Goal: Task Accomplishment & Management: Use online tool/utility

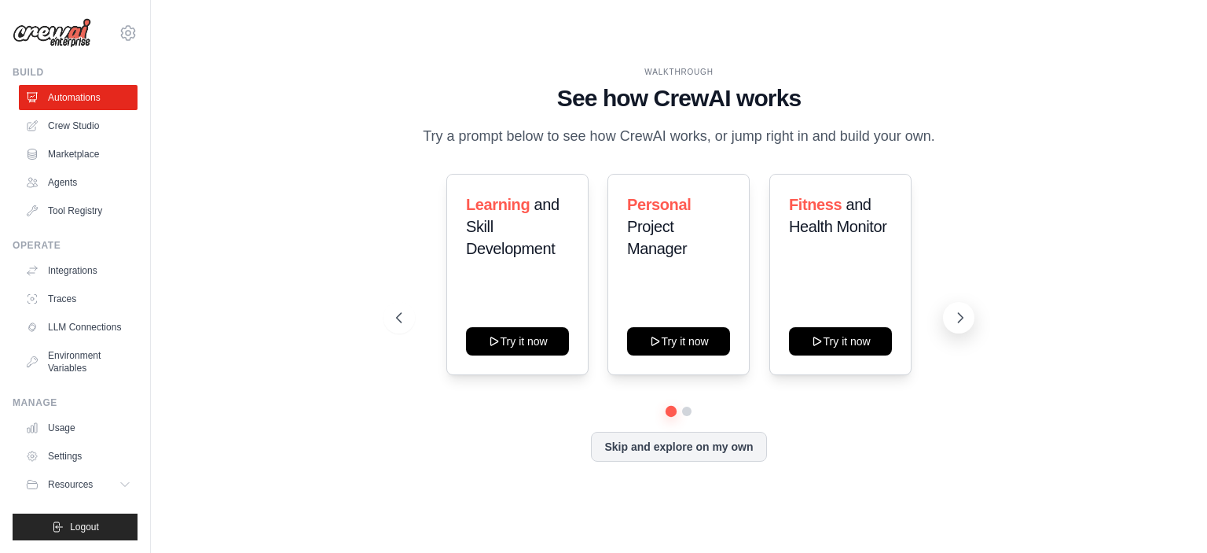
click at [958, 310] on icon at bounding box center [961, 318] width 16 height 16
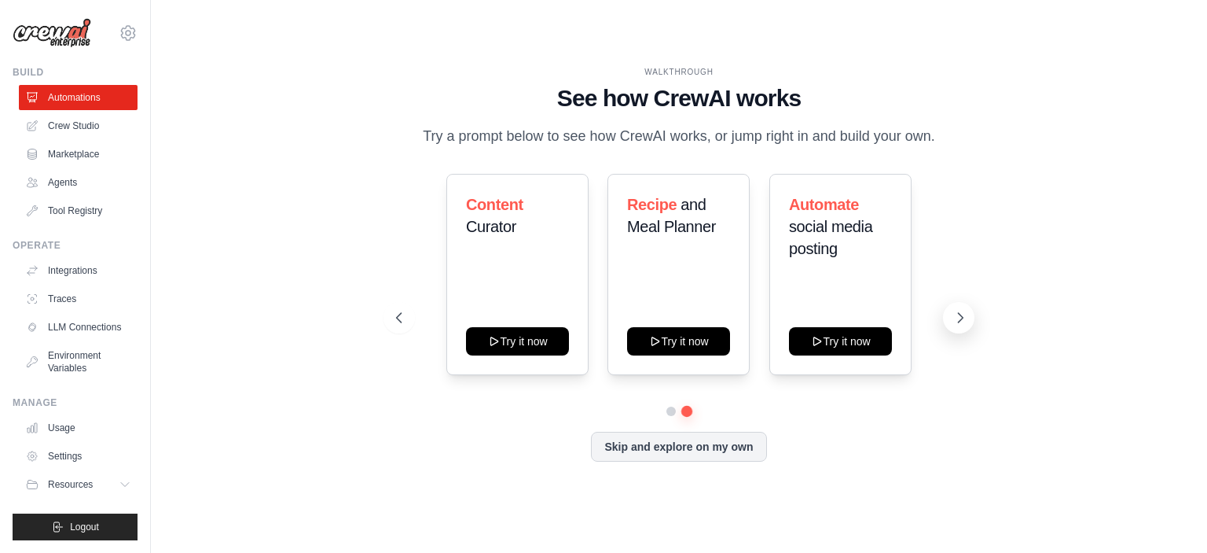
click at [953, 314] on icon at bounding box center [961, 318] width 16 height 16
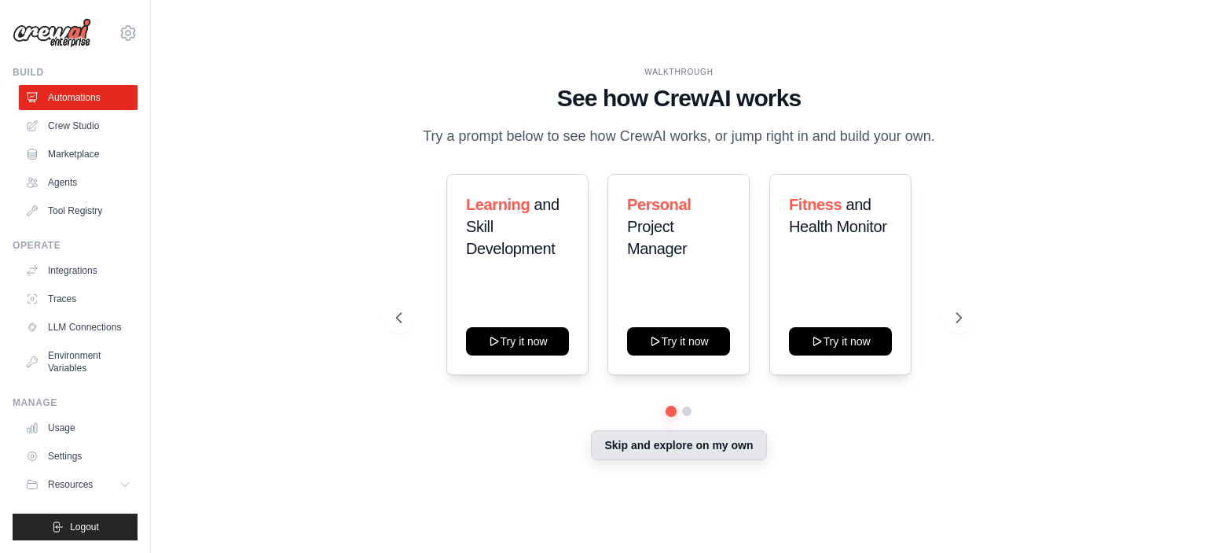
click at [678, 446] on button "Skip and explore on my own" at bounding box center [678, 445] width 175 height 30
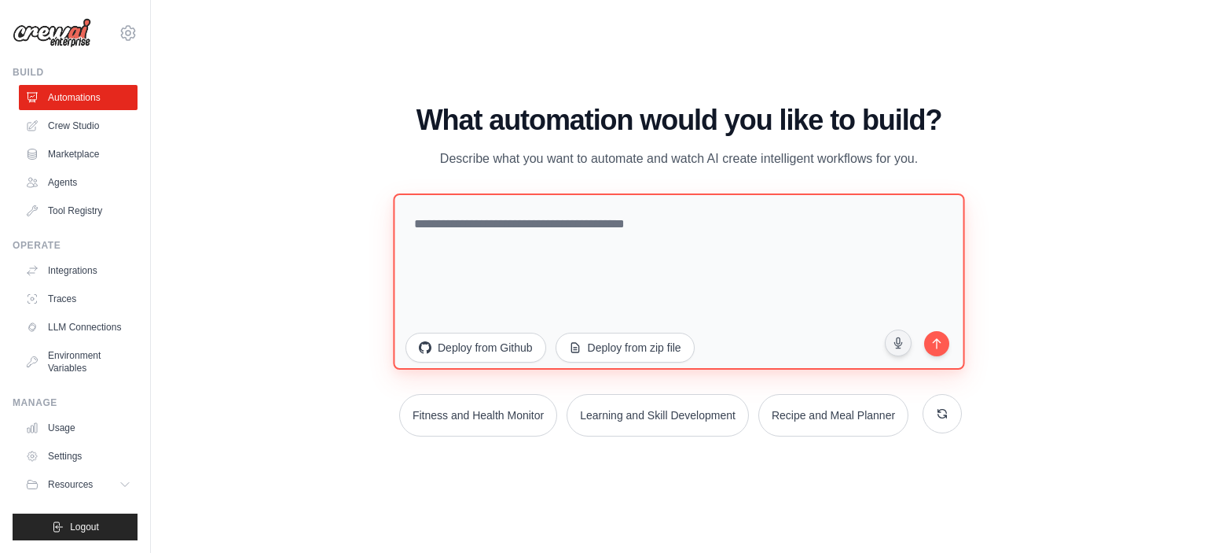
click at [570, 268] on textarea at bounding box center [678, 281] width 571 height 176
type textarea "**********"
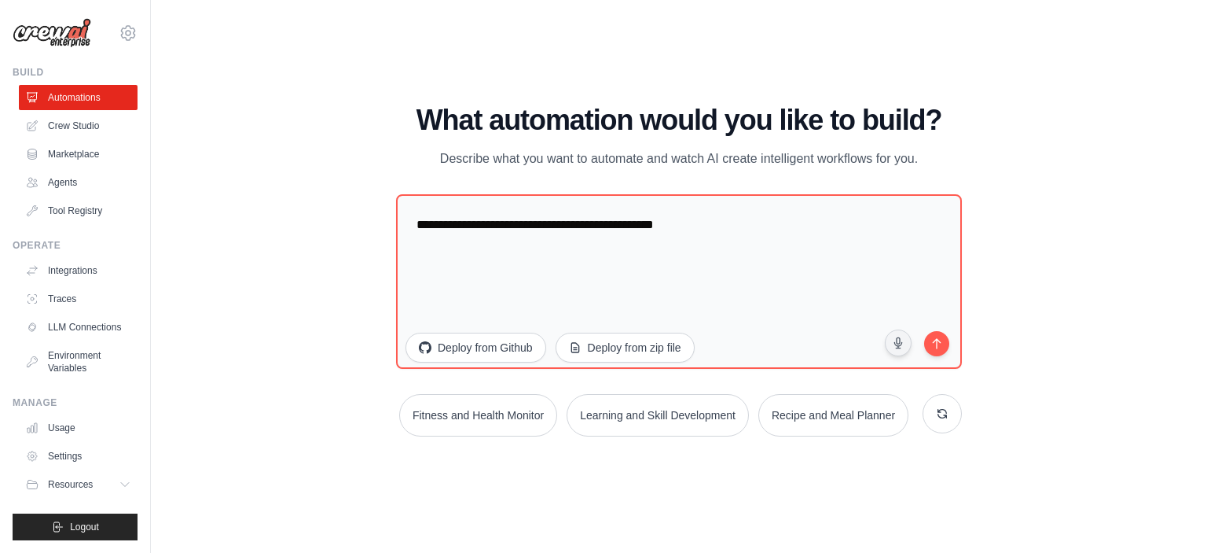
click at [1186, 185] on div "WALKTHROUGH See how [PERSON_NAME] works Try a prompt below to see how [PERSON_N…" at bounding box center [679, 276] width 1056 height 521
click at [941, 354] on button "submit" at bounding box center [937, 343] width 30 height 30
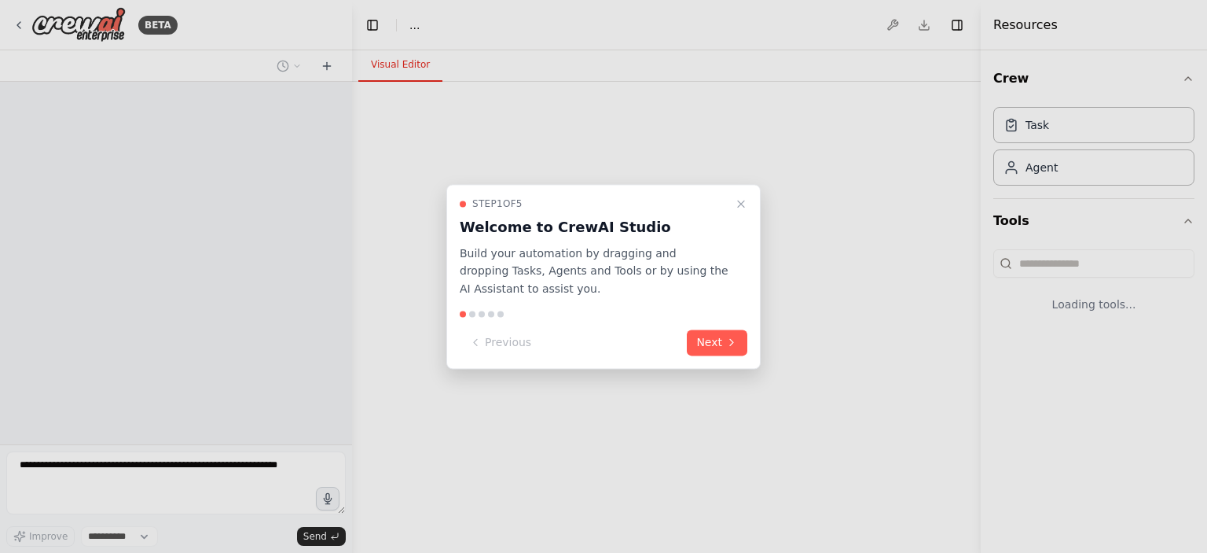
select select "****"
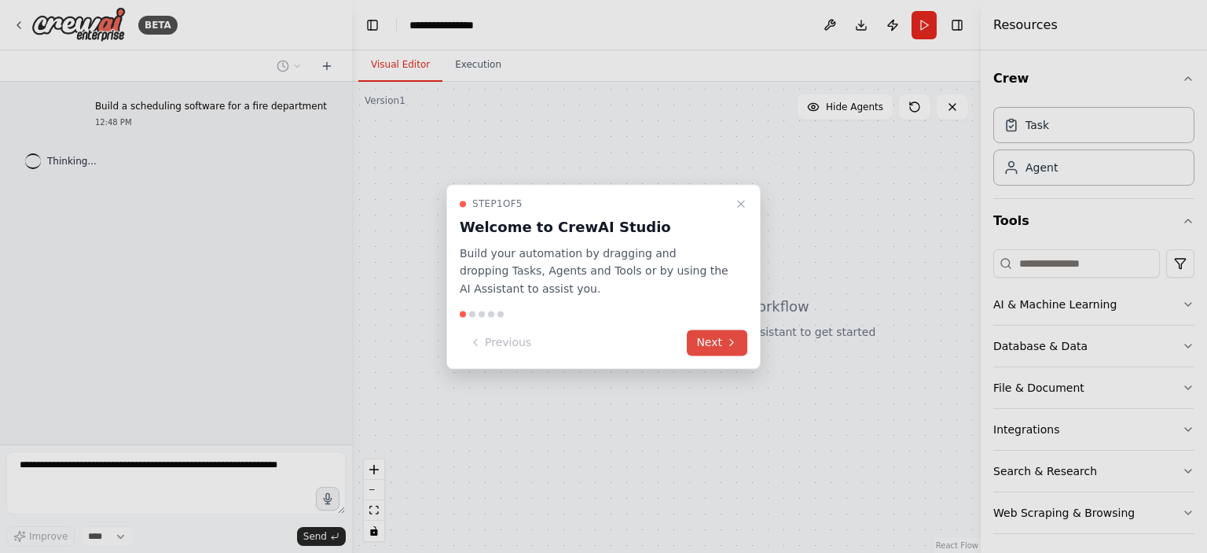
click at [700, 347] on button "Next" at bounding box center [717, 342] width 61 height 26
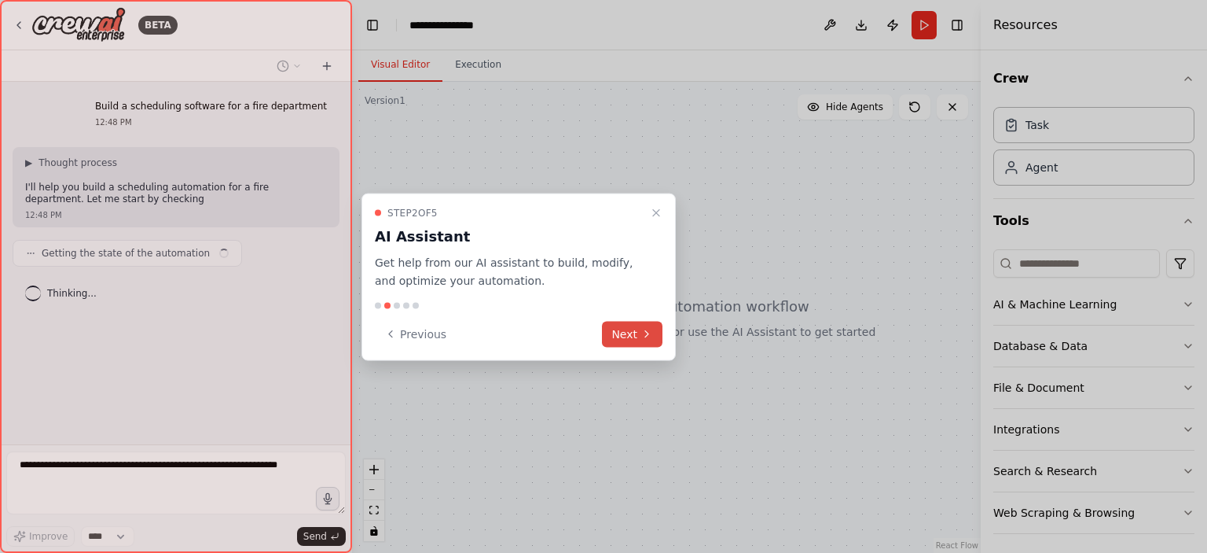
click at [626, 326] on button "Next" at bounding box center [632, 334] width 61 height 26
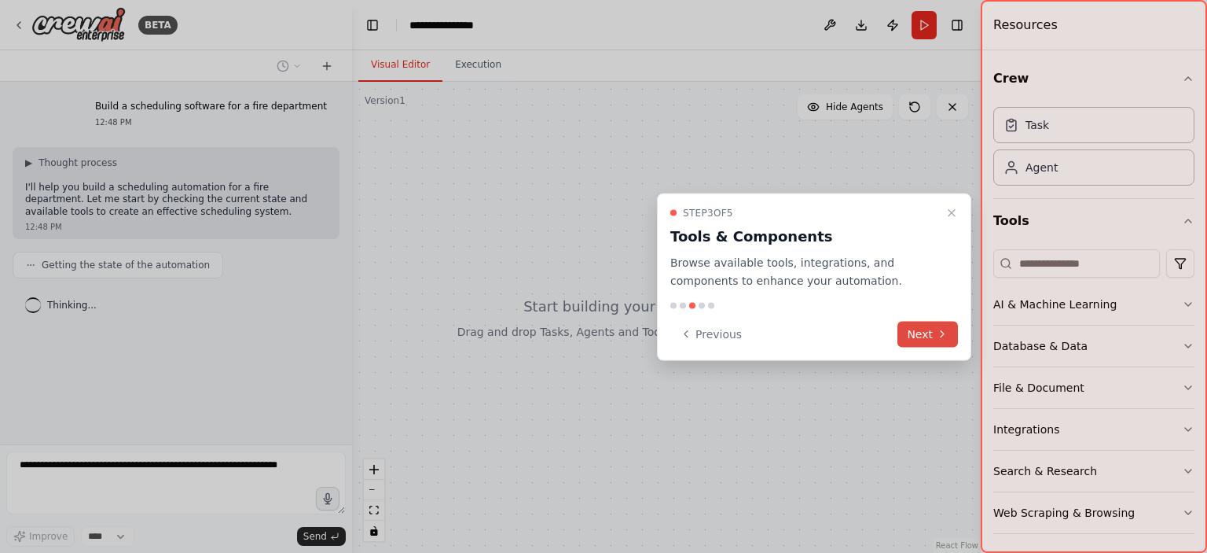
click at [931, 330] on button "Next" at bounding box center [928, 334] width 61 height 26
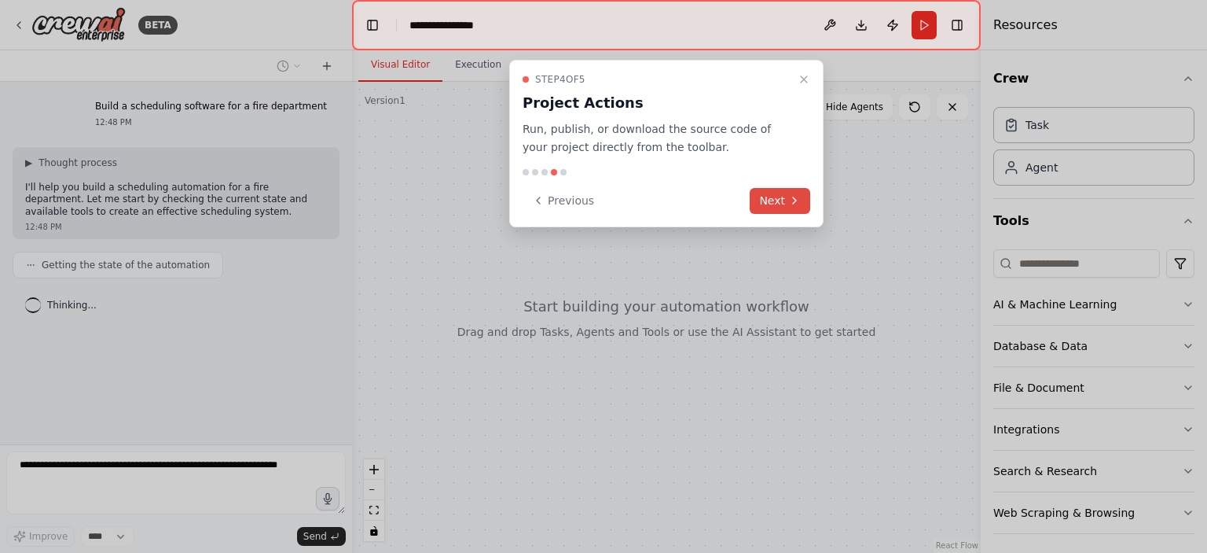
click at [774, 206] on button "Next" at bounding box center [780, 201] width 61 height 26
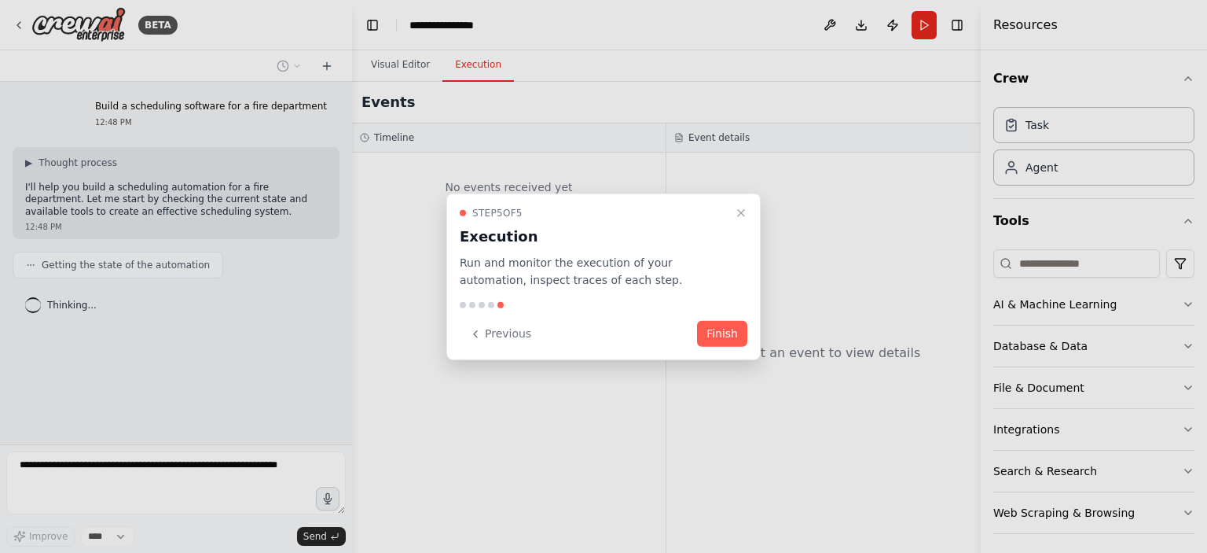
click at [726, 320] on div "Step 5 of 5 Execution Run and monitor the execution of your automation, inspect…" at bounding box center [603, 276] width 314 height 167
click at [717, 340] on button "Finish" at bounding box center [722, 334] width 50 height 26
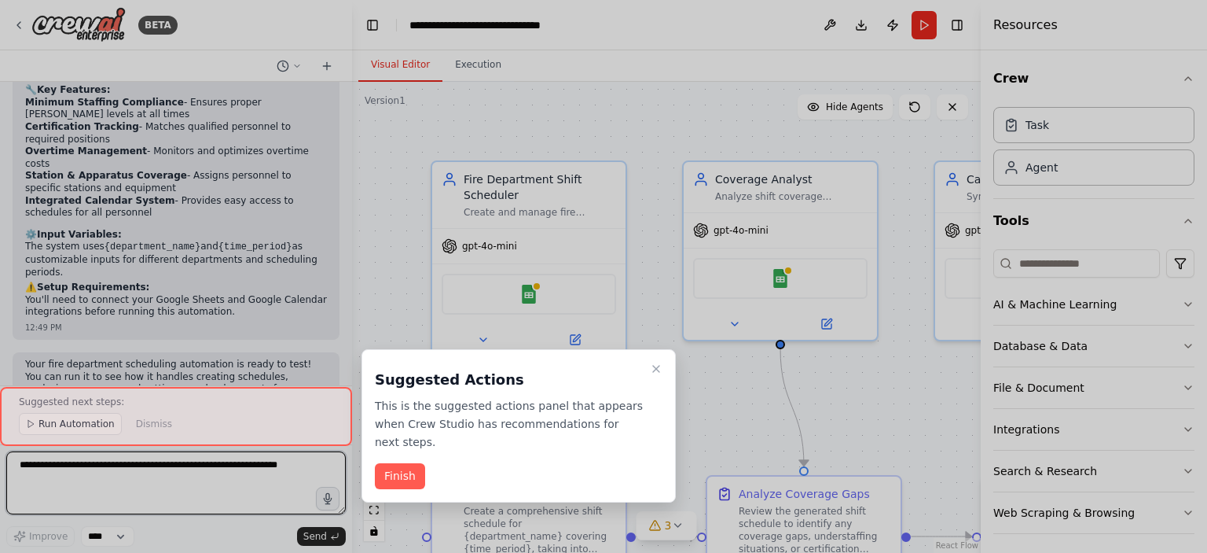
scroll to position [1157, 0]
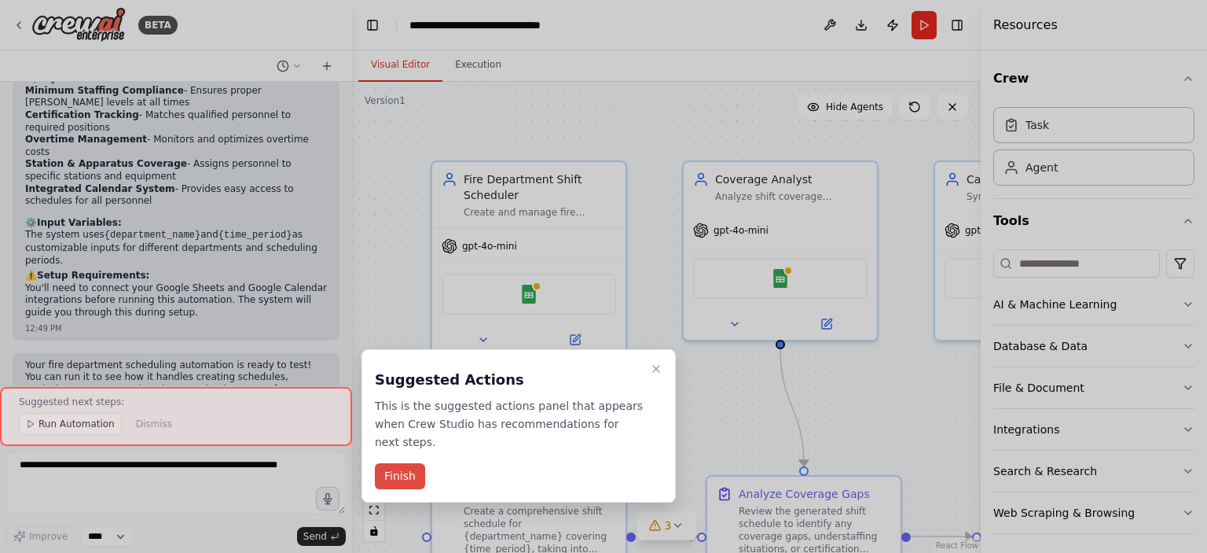
click at [410, 463] on button "Finish" at bounding box center [400, 476] width 50 height 26
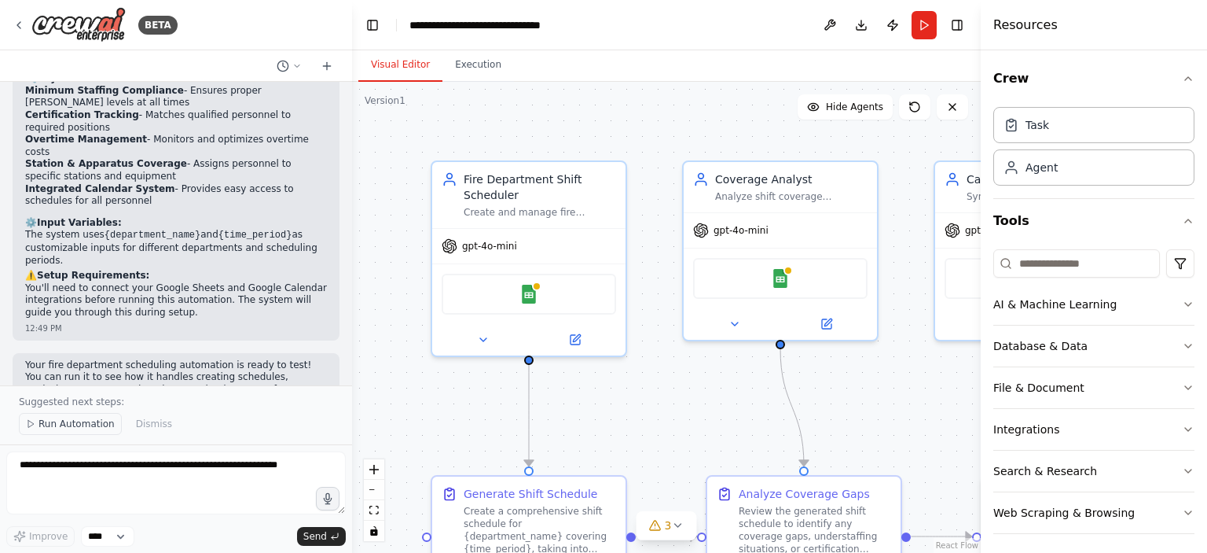
click at [57, 423] on span "Run Automation" at bounding box center [77, 423] width 76 height 13
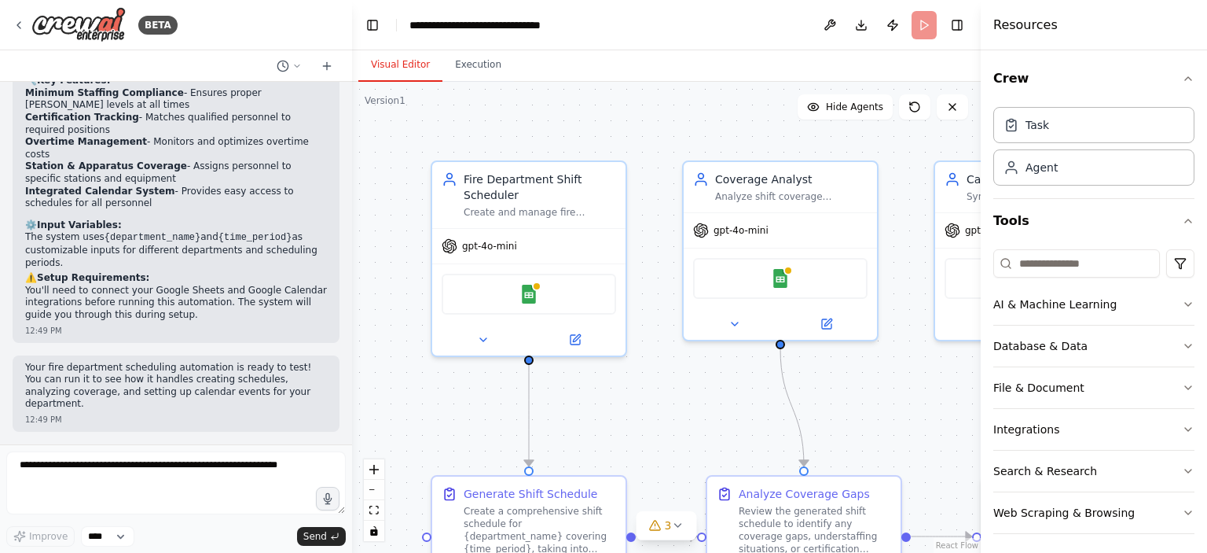
scroll to position [1099, 0]
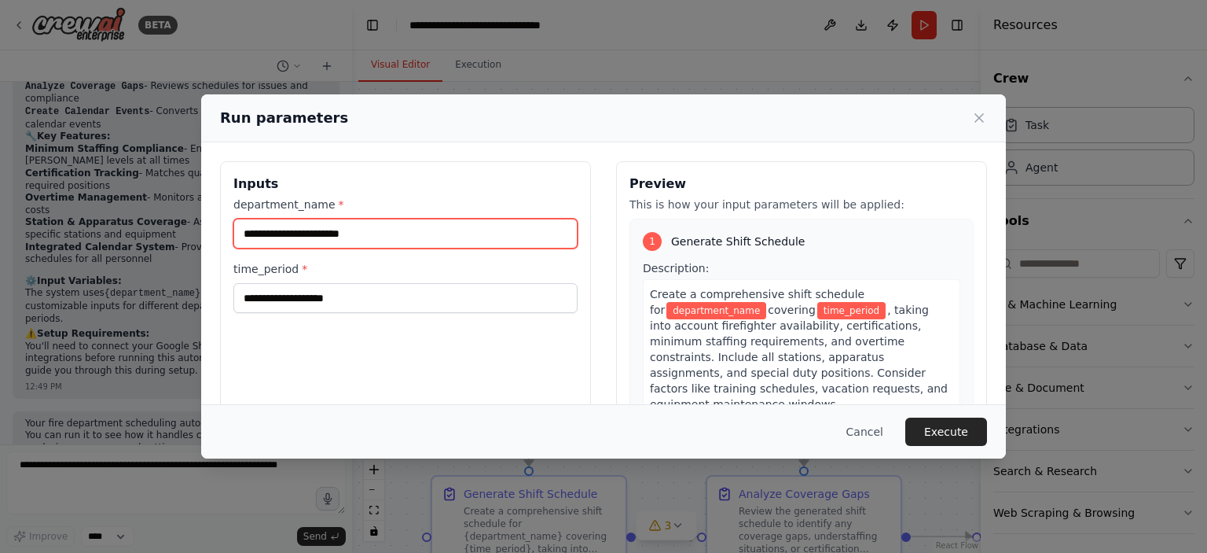
click at [347, 224] on input "department_name *" at bounding box center [405, 234] width 344 height 30
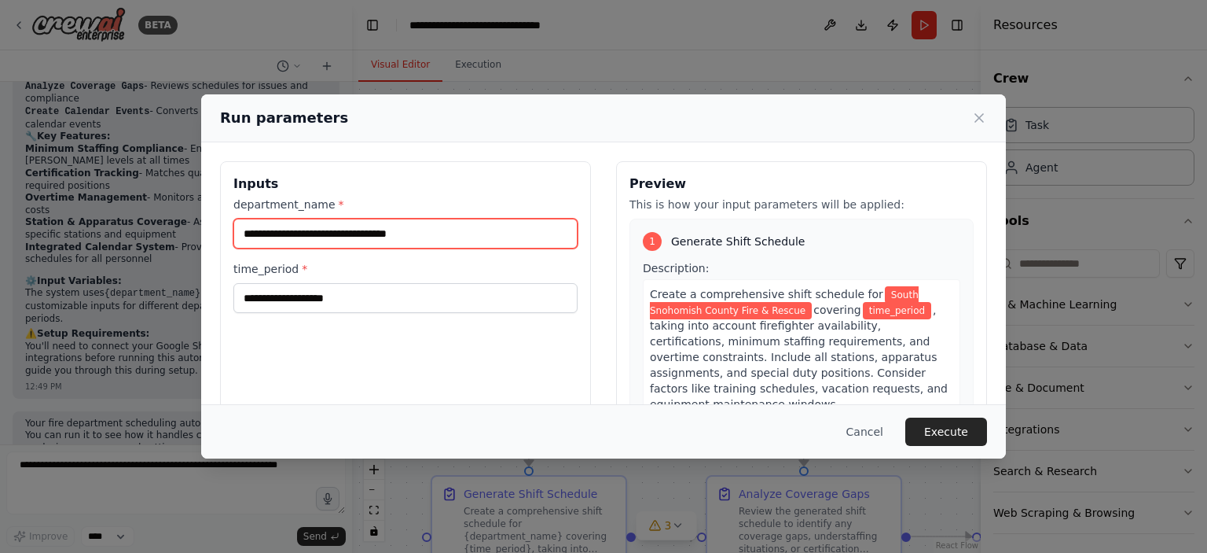
type input "**********"
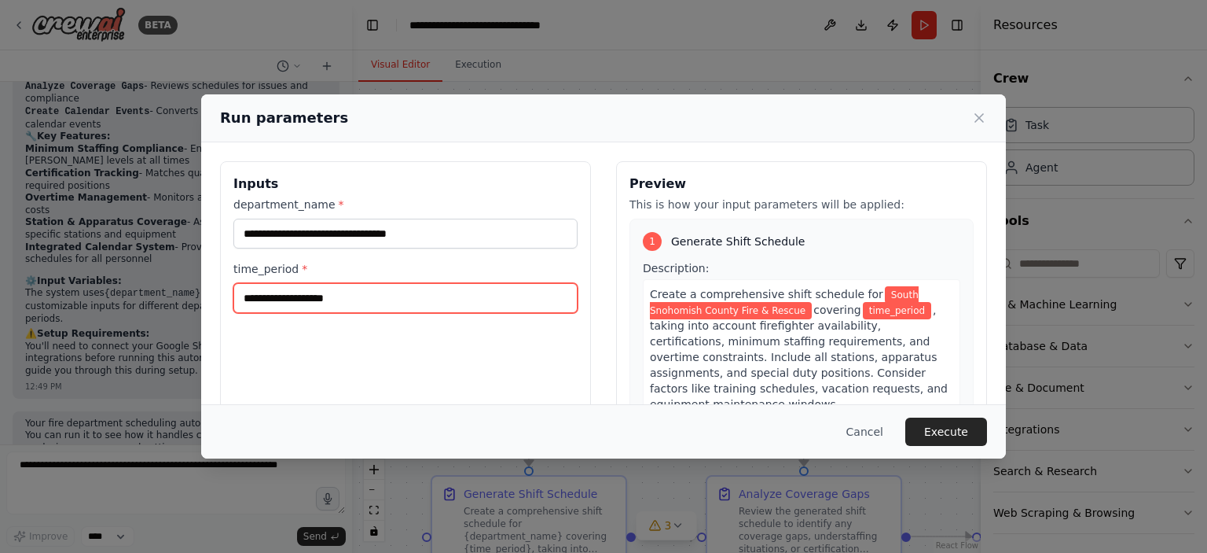
click at [311, 292] on input "time_period *" at bounding box center [405, 298] width 344 height 30
type input "*"
type input "**********"
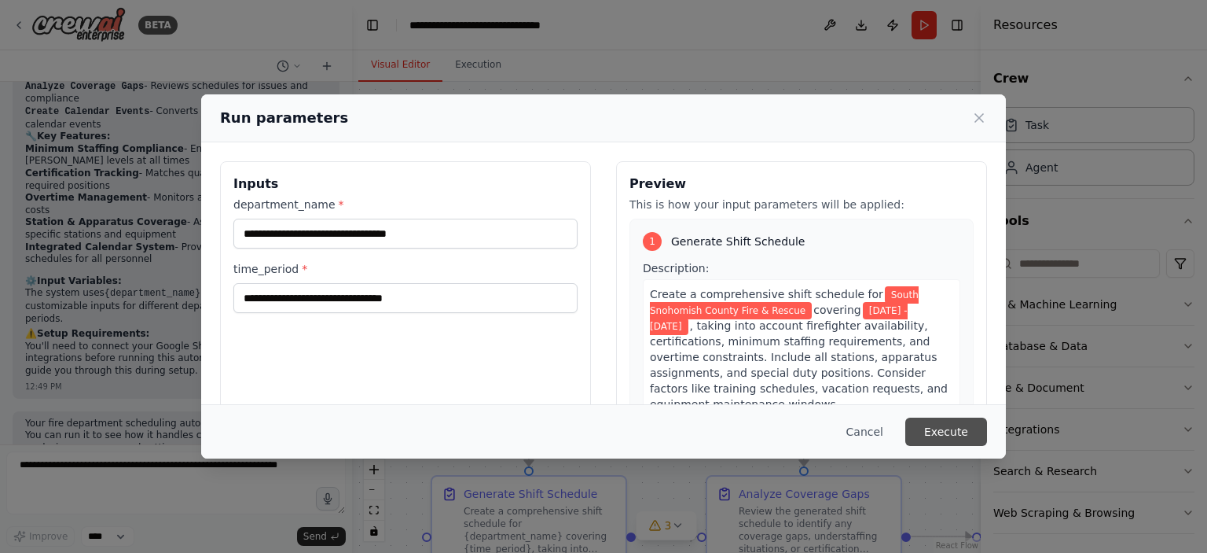
click at [949, 433] on button "Execute" at bounding box center [946, 431] width 82 height 28
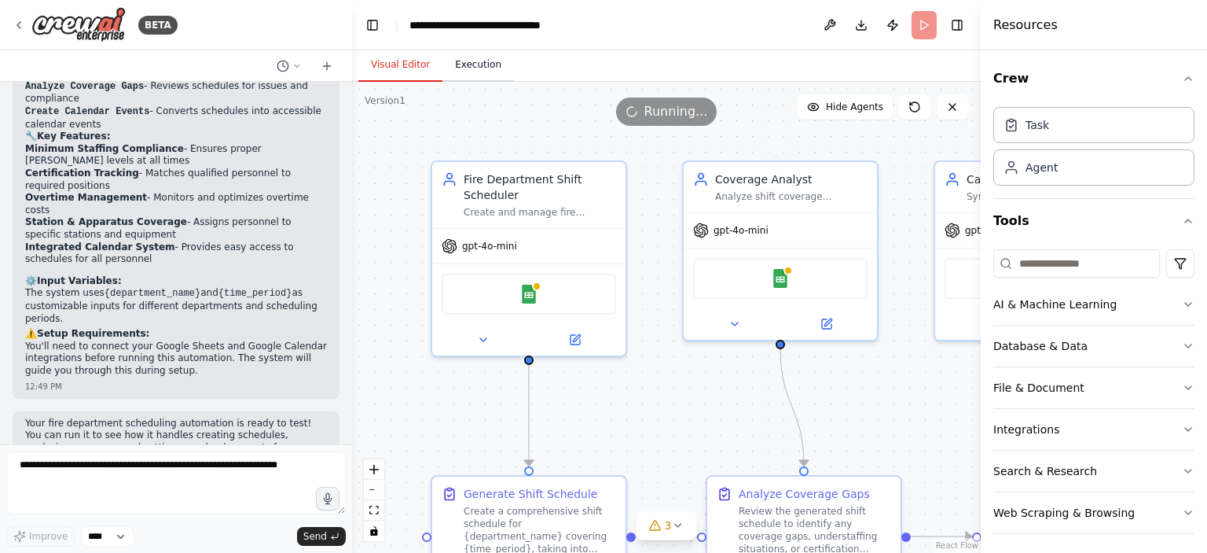
click at [470, 68] on button "Execution" at bounding box center [479, 65] width 72 height 33
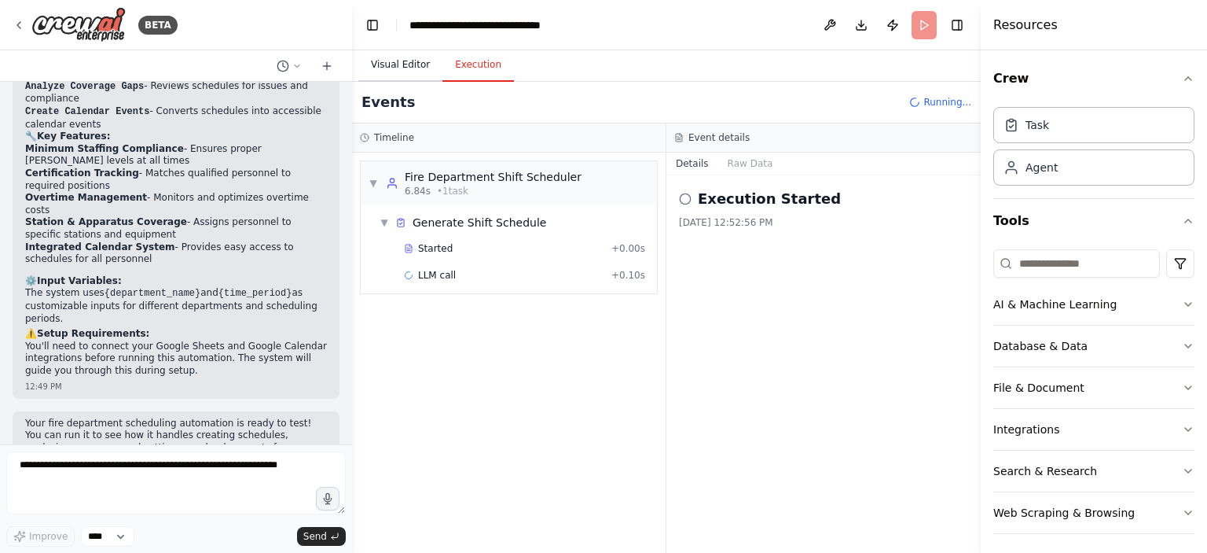
click at [385, 68] on button "Visual Editor" at bounding box center [400, 65] width 84 height 33
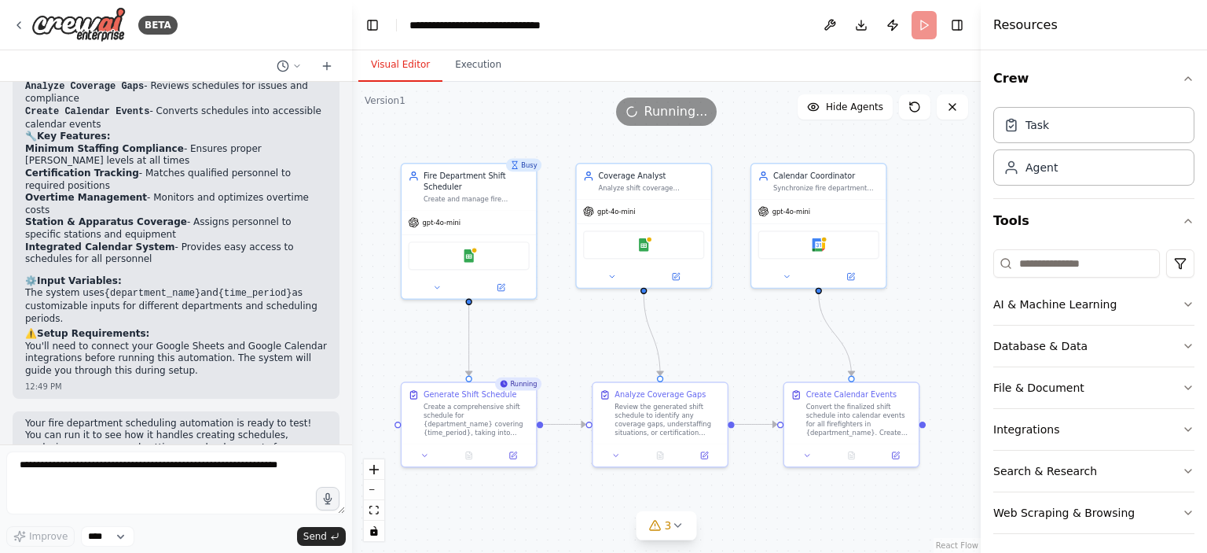
drag, startPoint x: 692, startPoint y: 375, endPoint x: 578, endPoint y: 343, distance: 118.2
click at [578, 343] on div ".deletable-edge-delete-btn { width: 20px; height: 20px; border: 0px solid #ffff…" at bounding box center [666, 317] width 629 height 471
click at [463, 68] on button "Execution" at bounding box center [479, 65] width 72 height 33
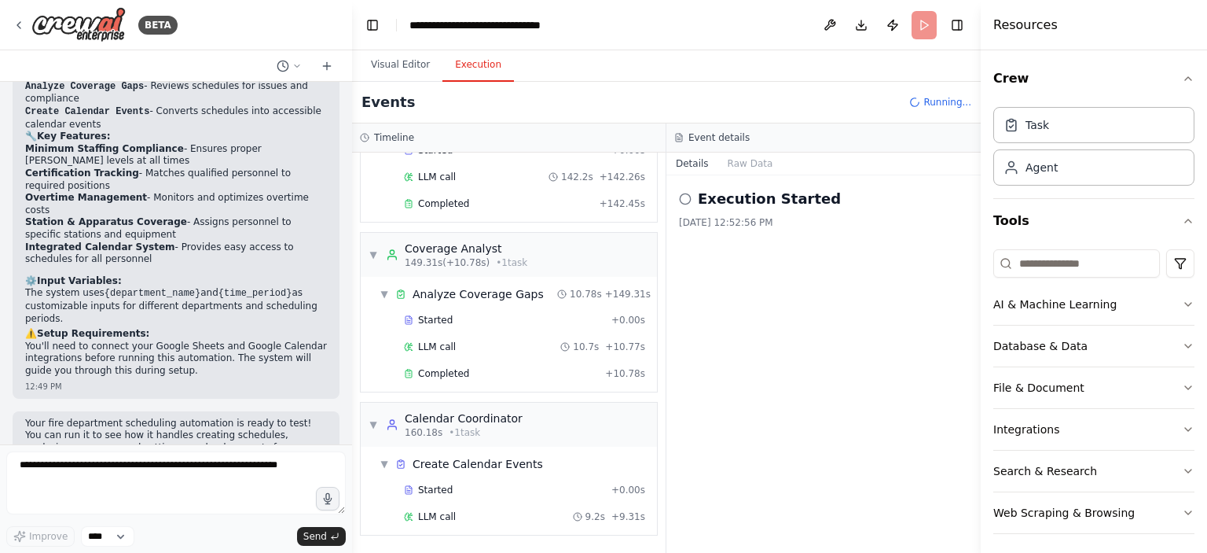
scroll to position [1157, 0]
